Goal: Task Accomplishment & Management: Manage account settings

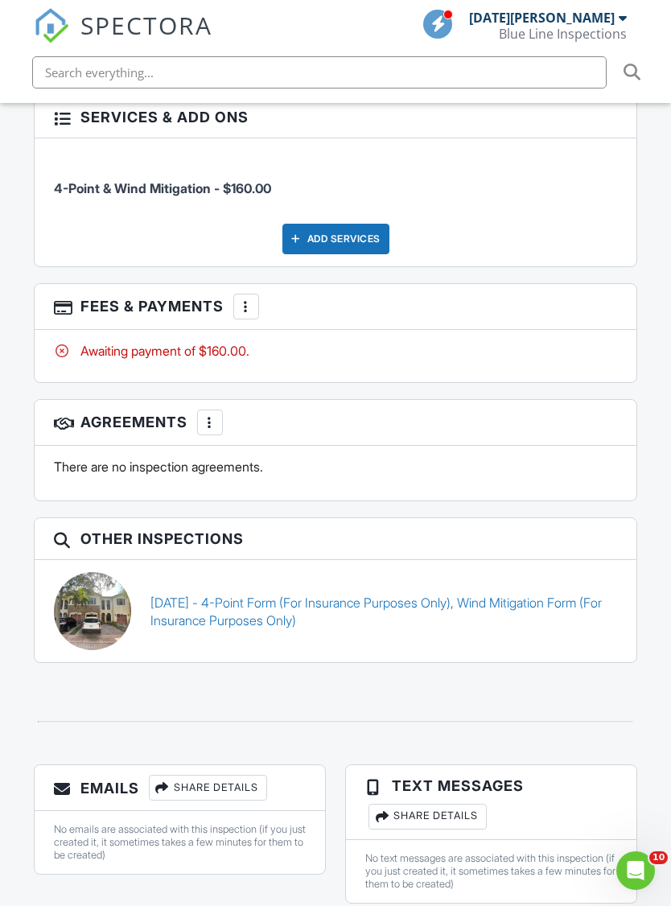
click at [245, 298] on div at bounding box center [246, 306] width 16 height 16
click at [285, 456] on li "Paid In Full" at bounding box center [328, 476] width 168 height 40
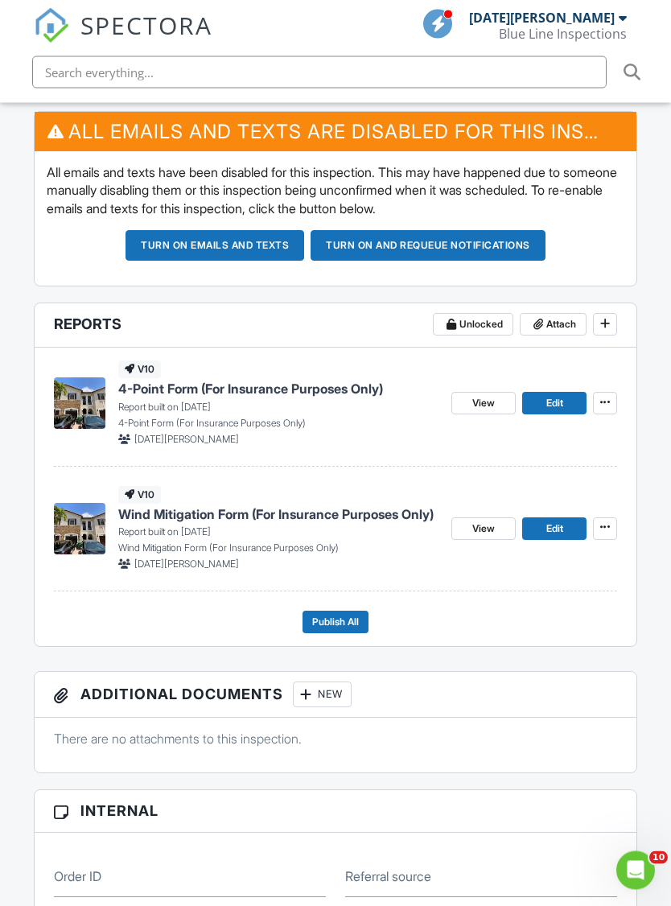
scroll to position [544, 0]
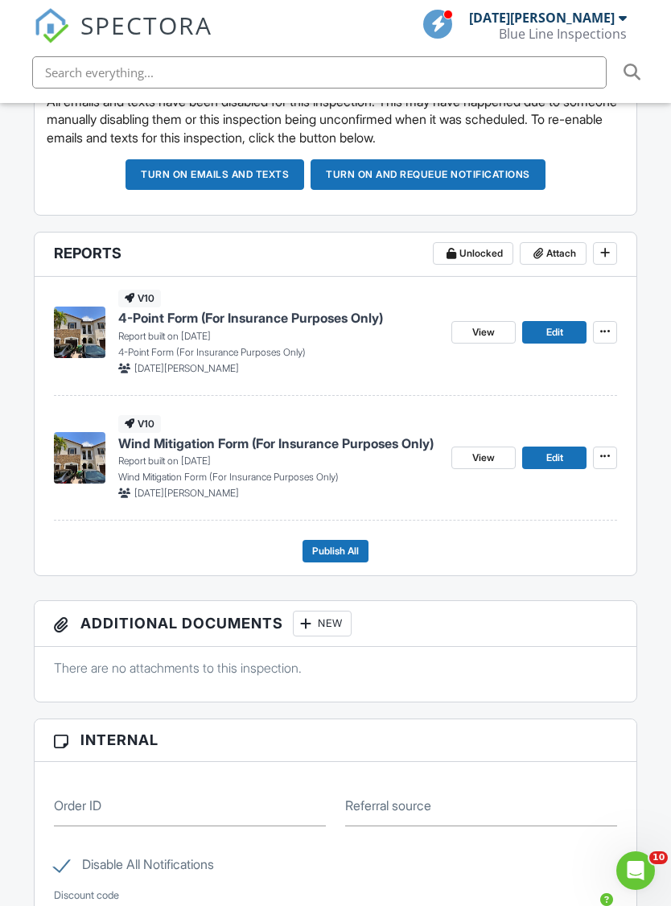
click at [352, 543] on span "Publish All" at bounding box center [335, 551] width 47 height 16
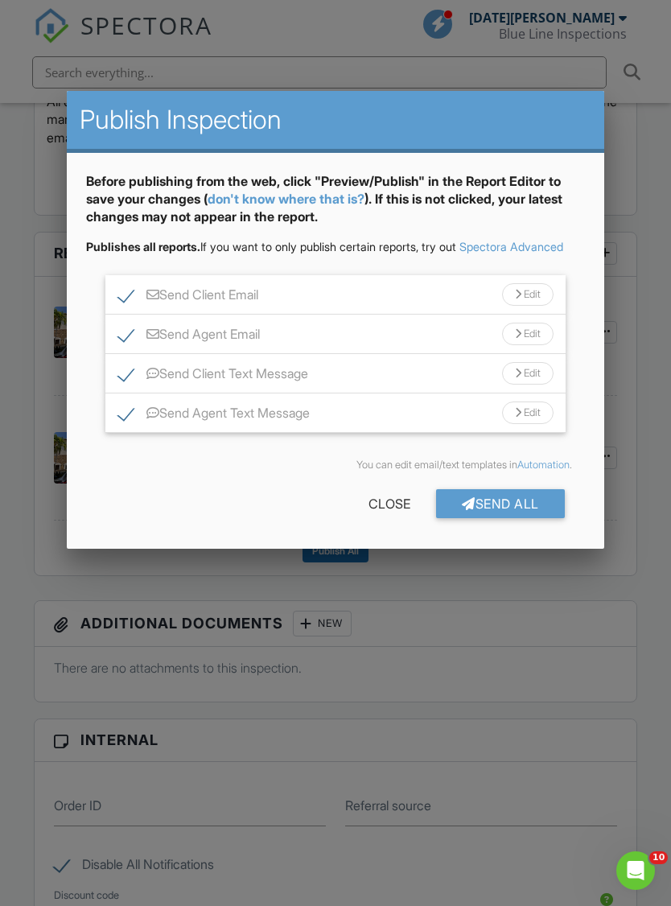
click at [484, 518] on div "Send All" at bounding box center [500, 503] width 129 height 29
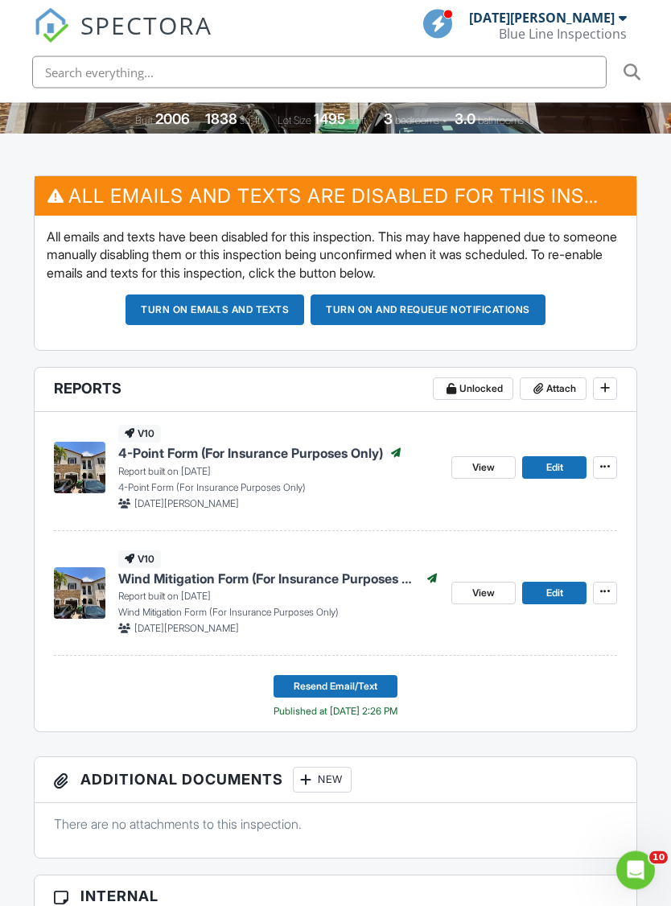
click at [256, 295] on button "Turn on emails and texts" at bounding box center [214, 310] width 179 height 31
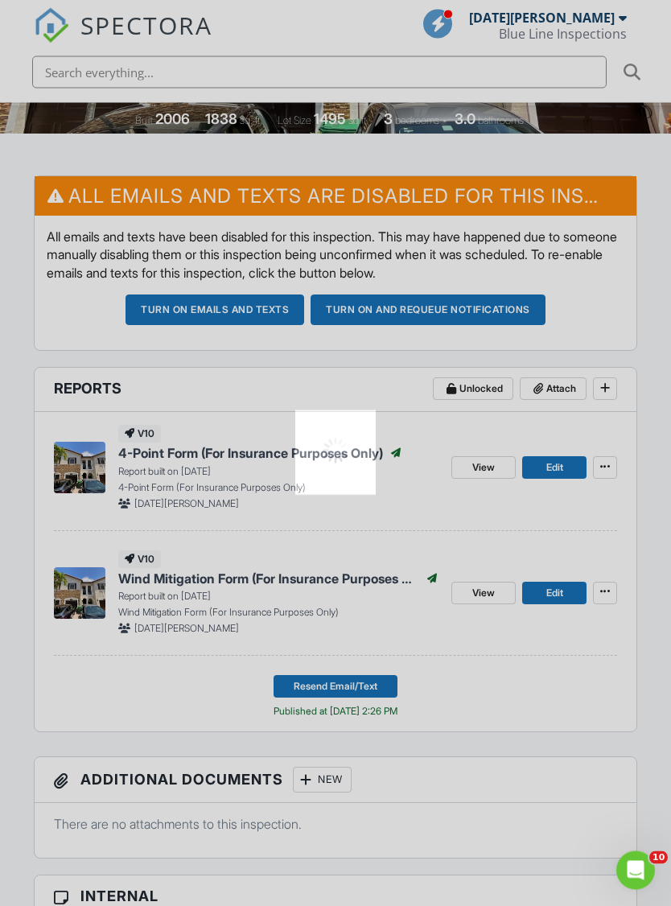
scroll to position [409, 0]
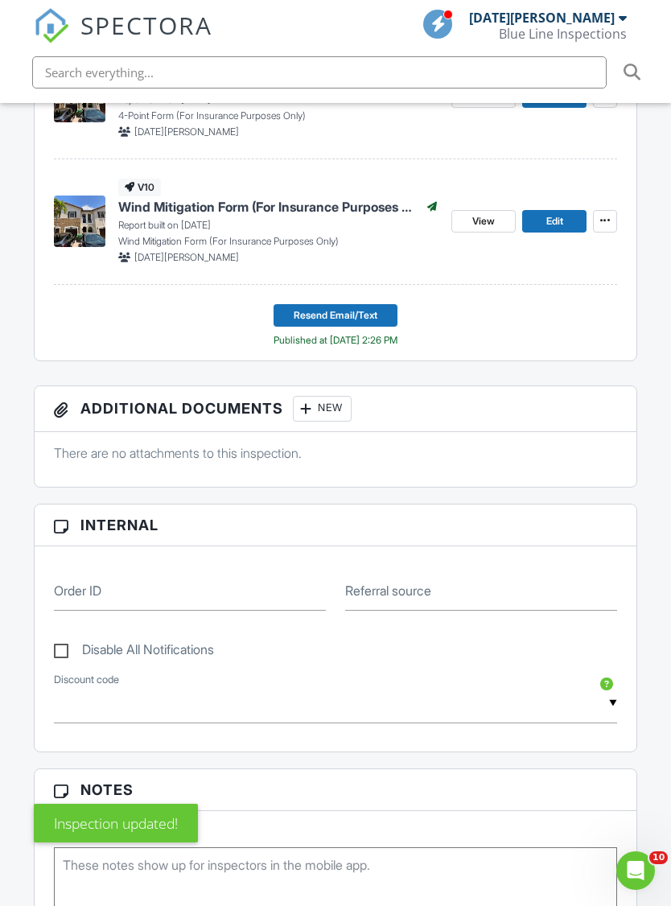
scroll to position [146, 0]
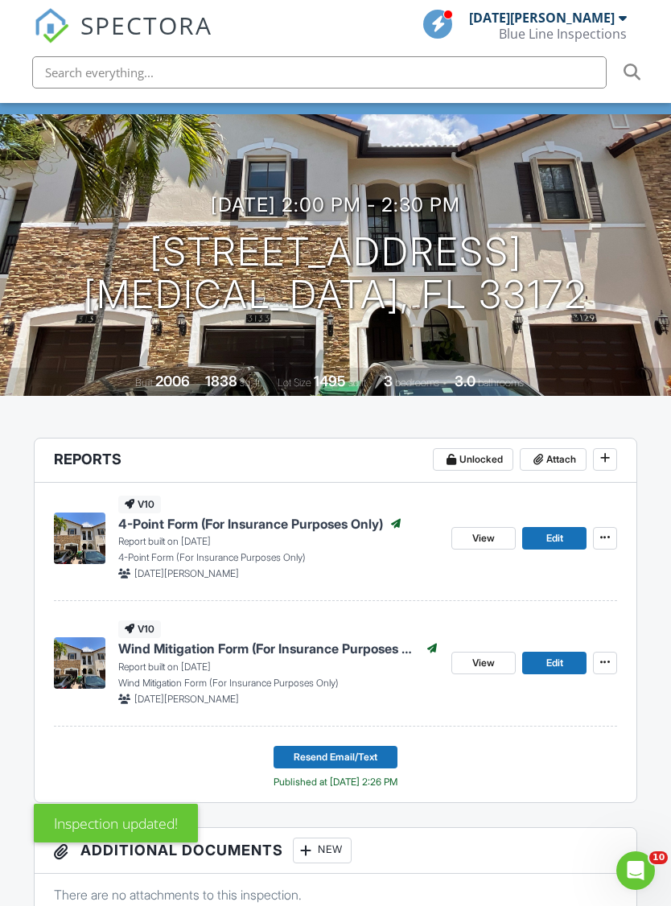
click at [375, 749] on span "Resend Email/Text" at bounding box center [336, 757] width 84 height 16
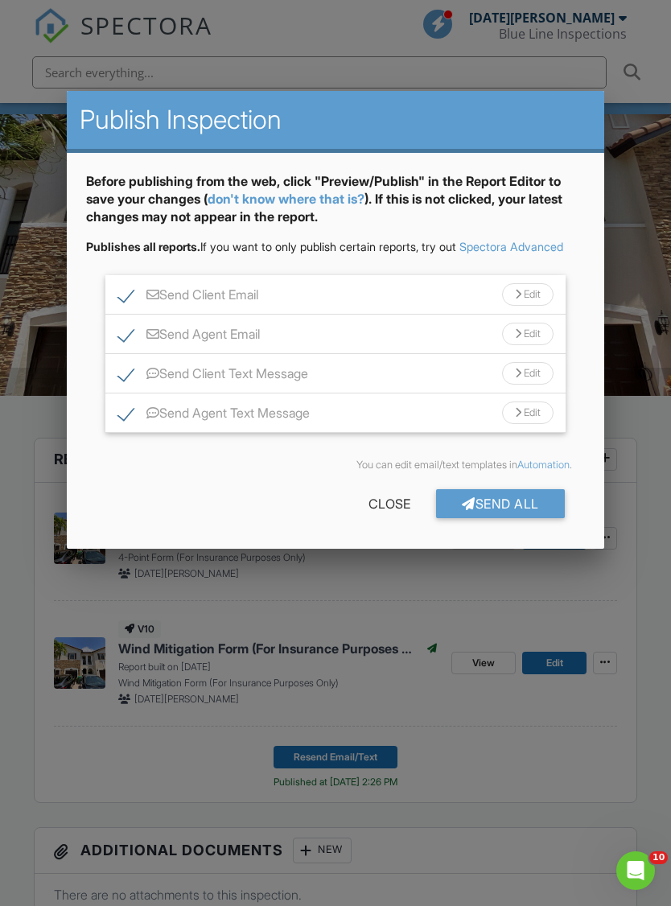
click at [128, 347] on label "Send Agent Email" at bounding box center [189, 337] width 142 height 20
checkbox input "false"
click at [128, 425] on label "Send Agent Text Message" at bounding box center [213, 415] width 191 height 20
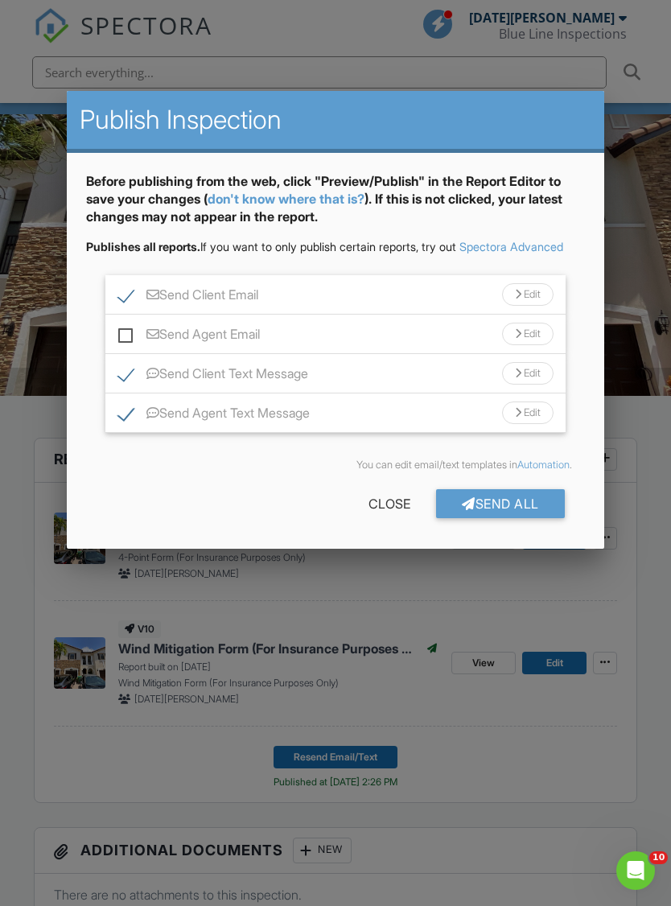
checkbox input "false"
click at [503, 515] on div "Send All" at bounding box center [500, 503] width 129 height 29
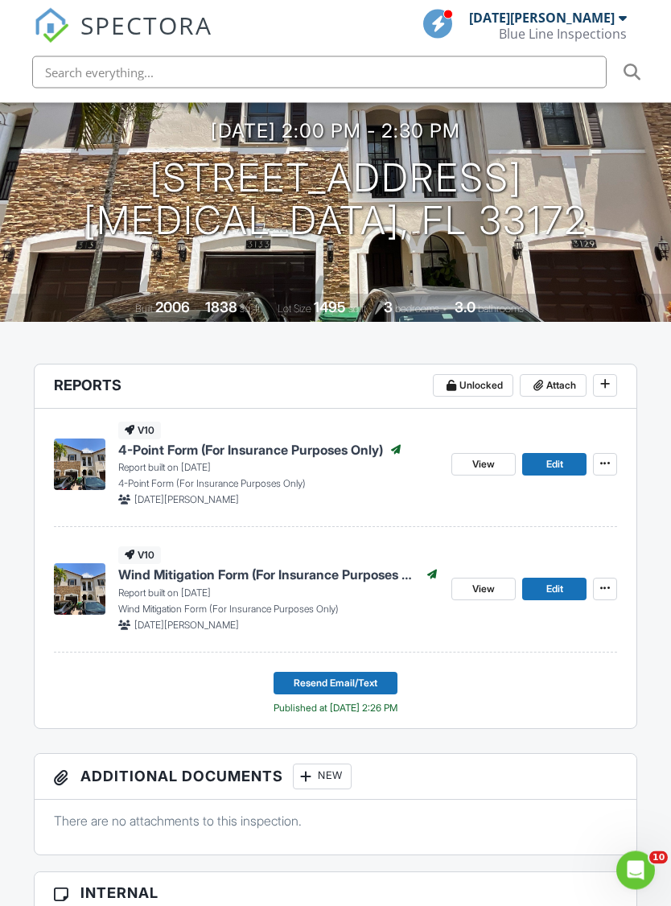
scroll to position [281, 0]
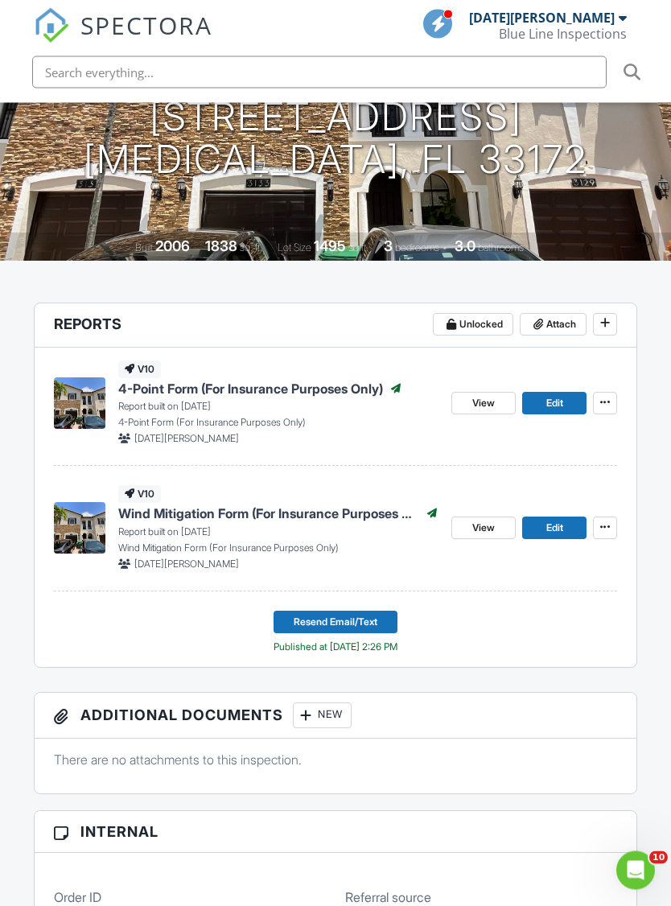
click at [382, 611] on button "Resend Email/Text" at bounding box center [335, 622] width 124 height 23
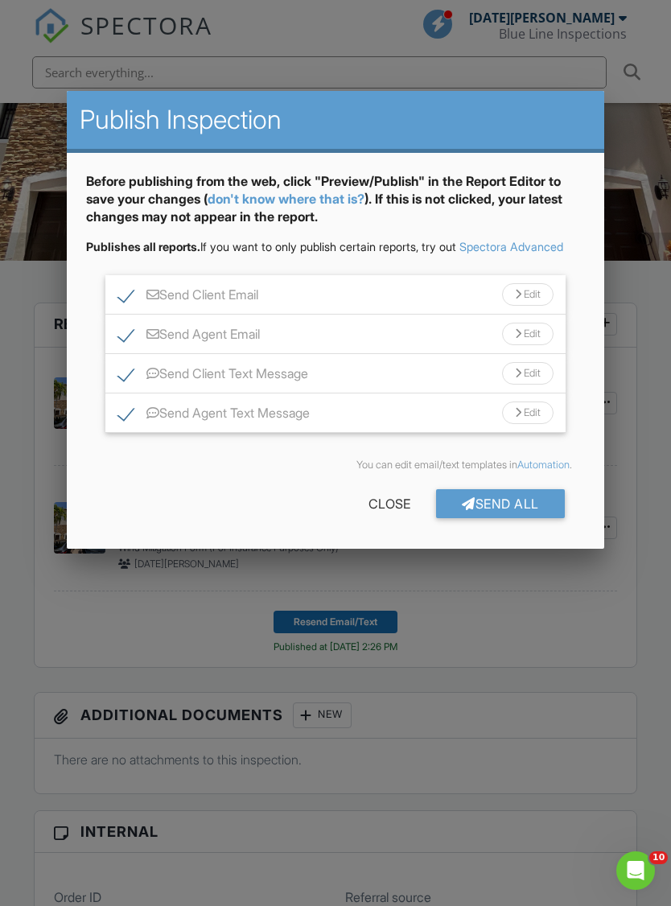
click at [126, 307] on label "Send Client Email" at bounding box center [188, 297] width 140 height 20
checkbox input "false"
click at [122, 345] on label "Send Agent Email" at bounding box center [189, 337] width 142 height 20
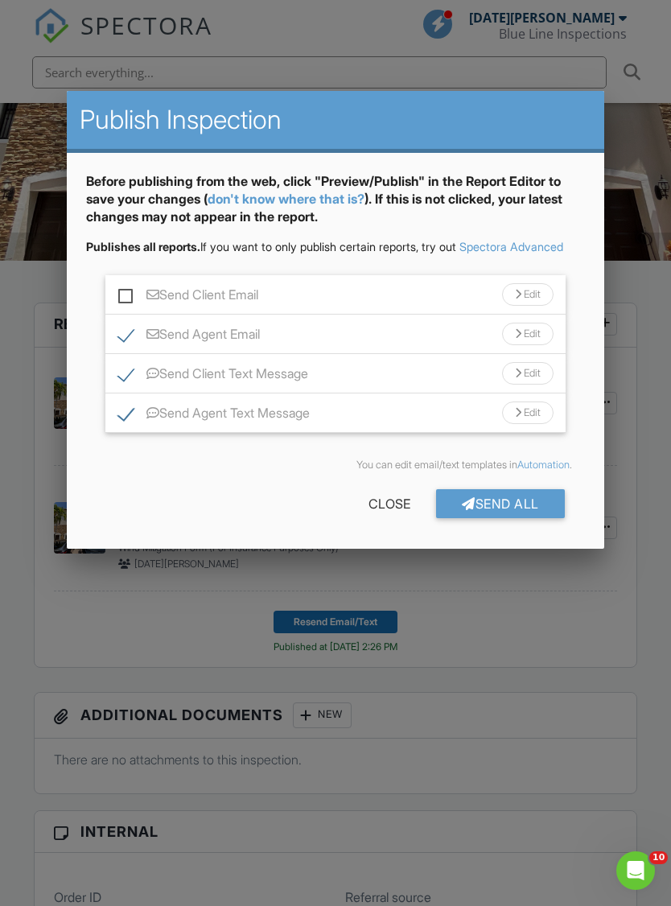
checkbox input "false"
click at [129, 425] on label "Send Agent Text Message" at bounding box center [213, 415] width 191 height 20
checkbox input "false"
click at [495, 518] on div "Send All" at bounding box center [500, 503] width 129 height 29
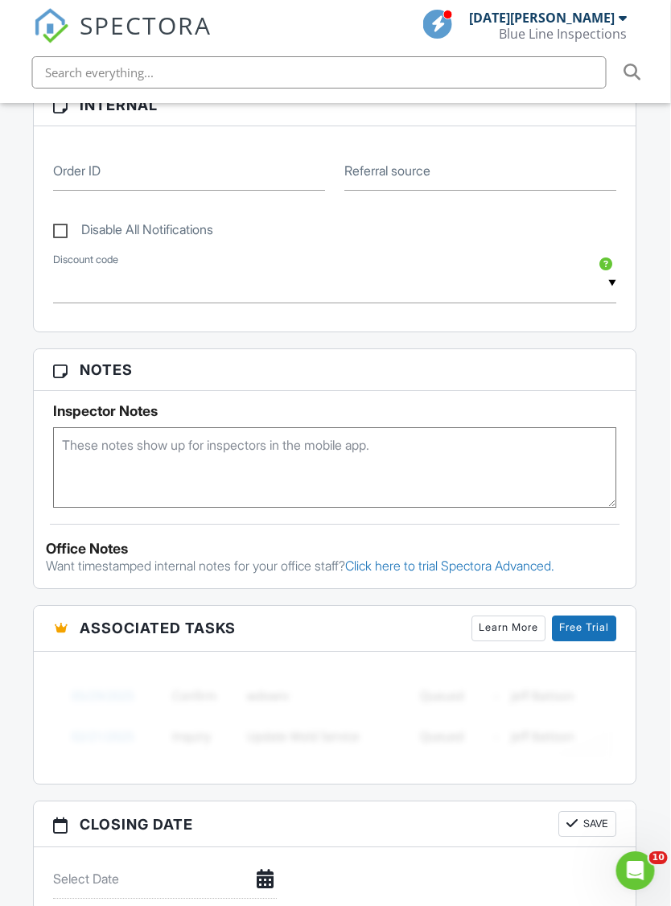
scroll to position [1005, 13]
